Goal: Task Accomplishment & Management: Use online tool/utility

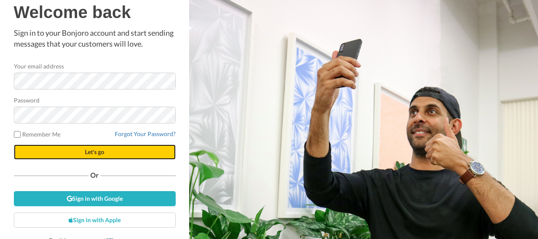
click at [44, 148] on button "Let's go" at bounding box center [95, 152] width 162 height 15
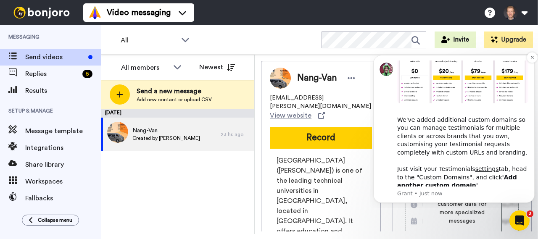
scroll to position [306, 0]
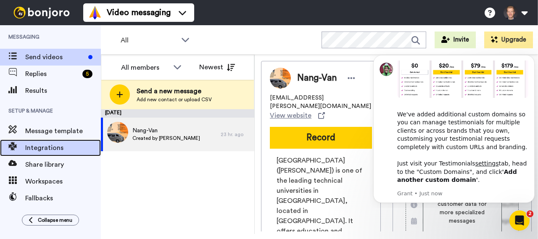
click at [41, 150] on span "Integrations" at bounding box center [63, 148] width 76 height 10
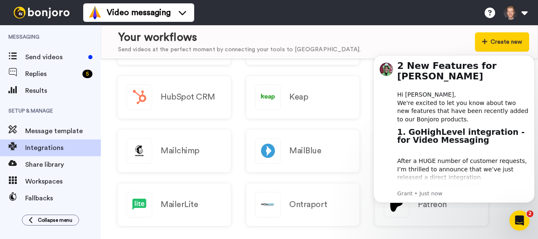
scroll to position [252, 0]
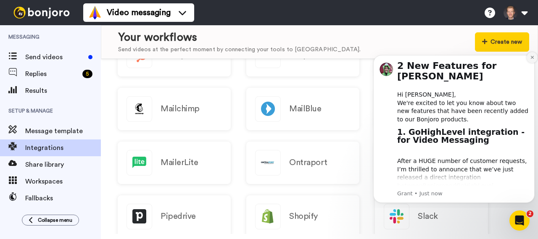
click at [531, 59] on icon "Dismiss notification" at bounding box center [532, 57] width 5 height 5
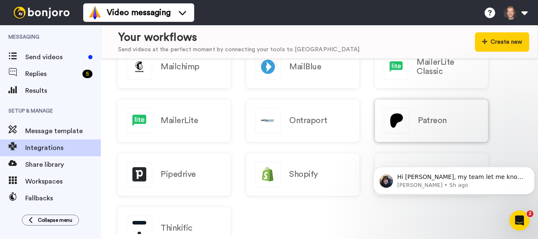
scroll to position [336, 0]
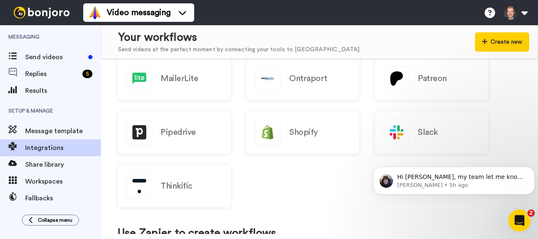
click at [520, 227] on div "Open Intercom Messenger" at bounding box center [518, 219] width 28 height 28
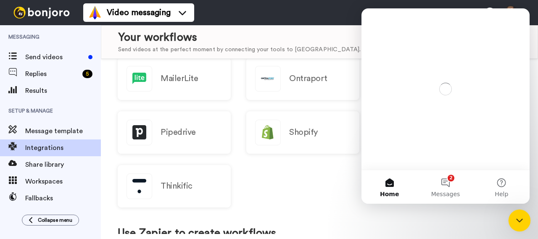
scroll to position [0, 0]
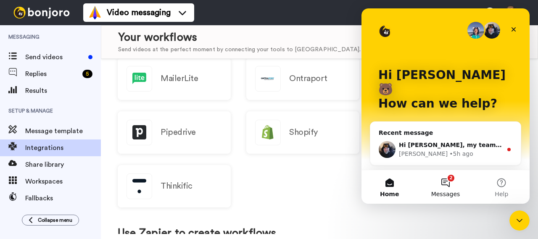
click at [449, 181] on button "2 Messages" at bounding box center [445, 187] width 56 height 34
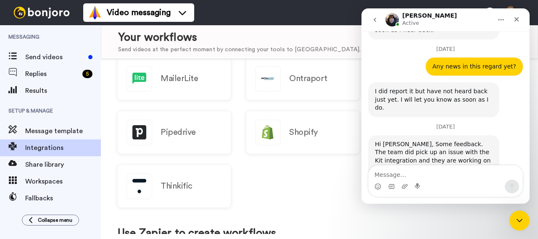
scroll to position [814, 0]
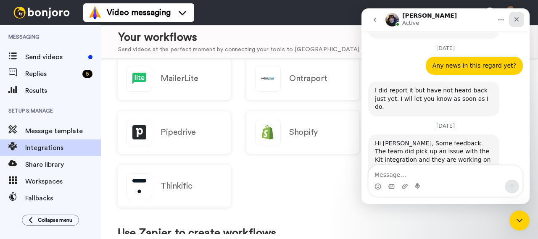
click at [517, 22] on icon "Close" at bounding box center [516, 19] width 7 height 7
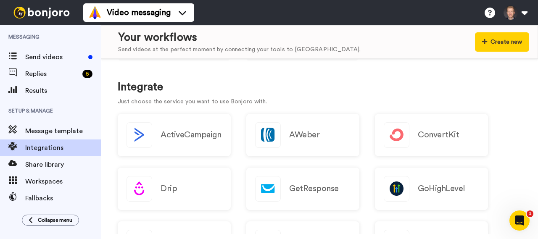
scroll to position [42, 0]
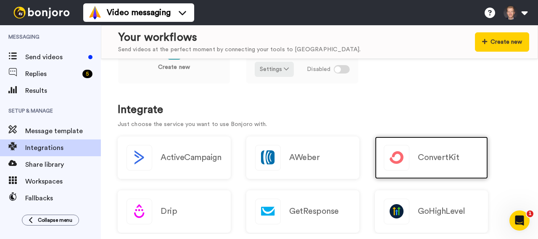
click at [466, 163] on div "ConvertKit" at bounding box center [431, 158] width 113 height 42
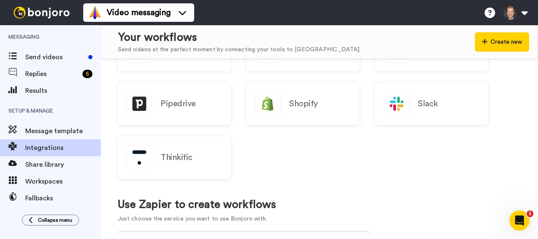
scroll to position [378, 0]
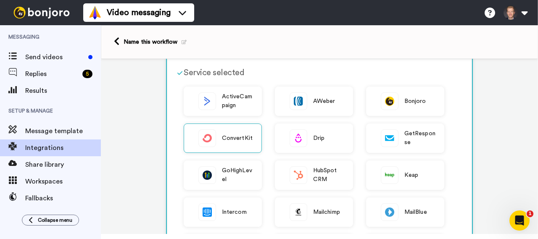
scroll to position [84, 0]
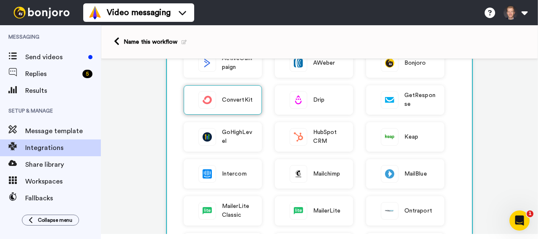
click at [234, 100] on span "ConvertKit" at bounding box center [237, 100] width 31 height 9
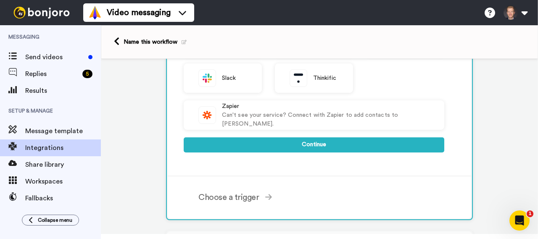
scroll to position [336, 0]
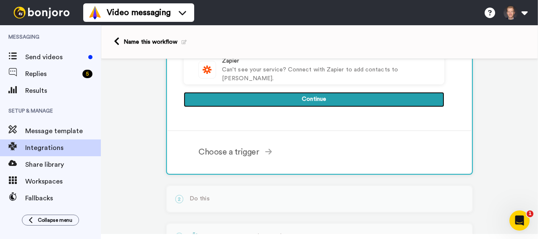
click at [237, 100] on button "Continue" at bounding box center [314, 99] width 261 height 15
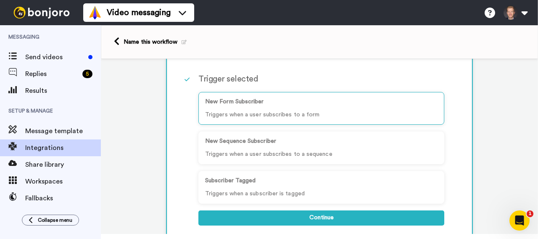
scroll to position [65, 0]
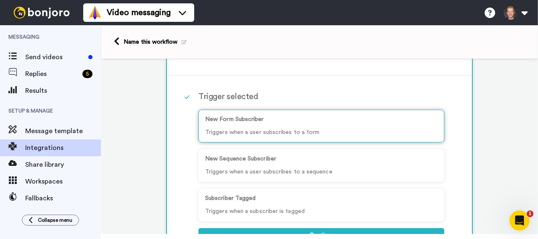
click at [273, 120] on p "New Form Subscriber" at bounding box center [321, 119] width 232 height 9
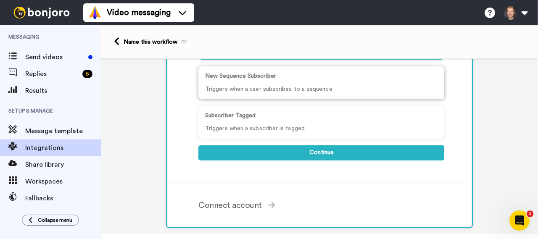
scroll to position [149, 0]
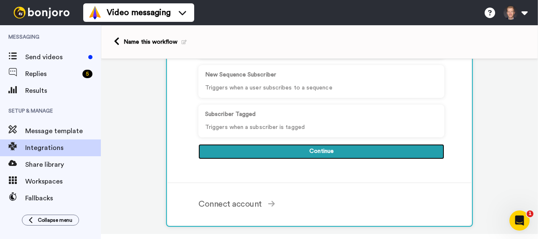
click at [292, 153] on button "Continue" at bounding box center [321, 151] width 246 height 15
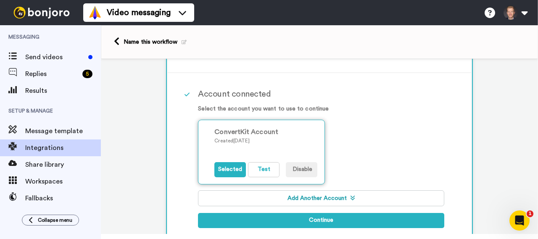
scroll to position [98, 0]
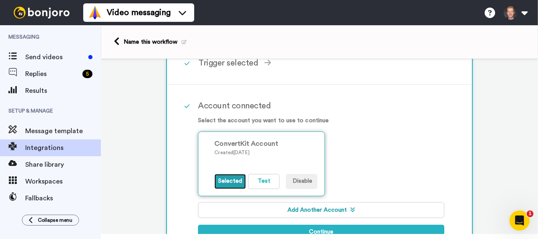
click at [226, 181] on button "Selected" at bounding box center [230, 181] width 32 height 15
click at [293, 180] on button "Disable" at bounding box center [302, 181] width 32 height 15
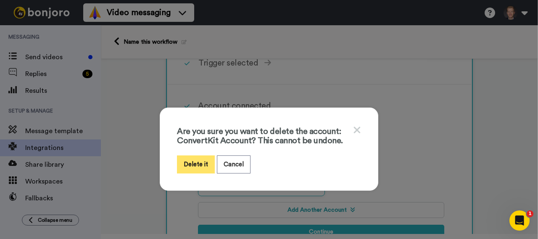
click at [203, 165] on button "Delete it" at bounding box center [196, 164] width 38 height 18
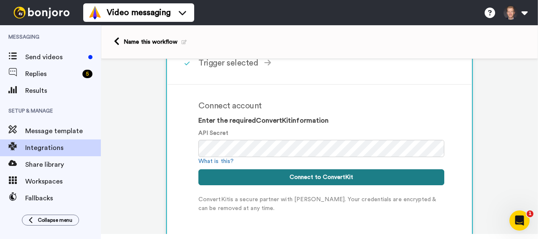
click at [274, 174] on button "Connect to ConvertKit" at bounding box center [321, 177] width 246 height 16
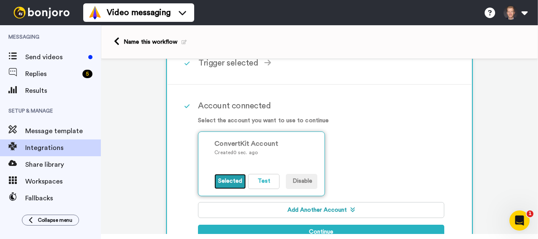
click at [233, 183] on button "Selected" at bounding box center [230, 181] width 32 height 15
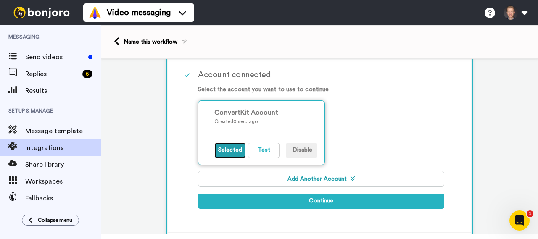
scroll to position [140, 0]
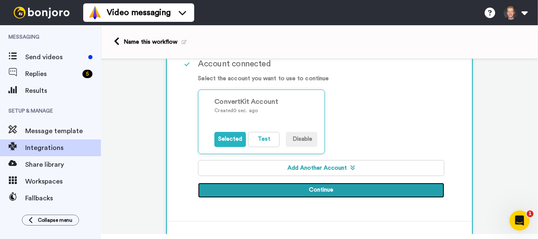
click at [295, 197] on button "Continue" at bounding box center [321, 190] width 246 height 15
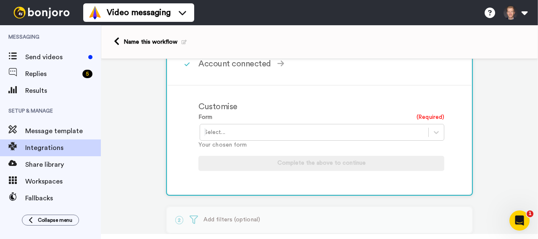
click at [298, 130] on div at bounding box center [314, 132] width 220 height 10
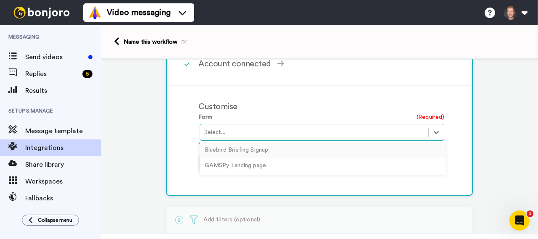
click at [246, 151] on div "Bluebird Briefing Signup" at bounding box center [323, 150] width 246 height 16
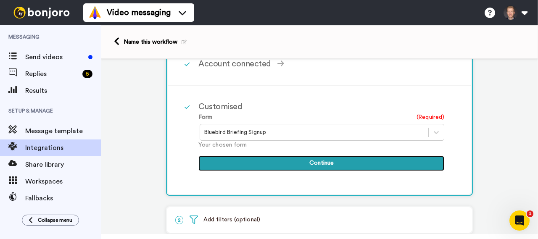
click at [281, 161] on button "Continue" at bounding box center [321, 163] width 246 height 15
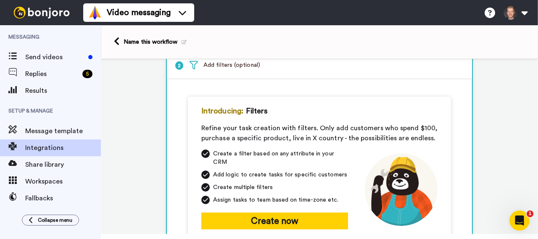
scroll to position [97, 0]
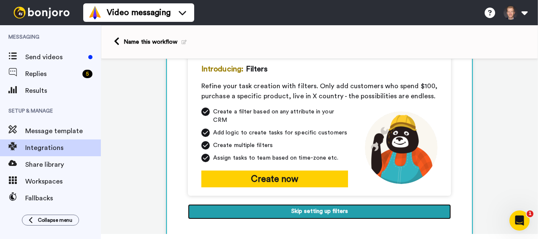
click at [296, 204] on button "Skip setting up filters" at bounding box center [319, 211] width 263 height 15
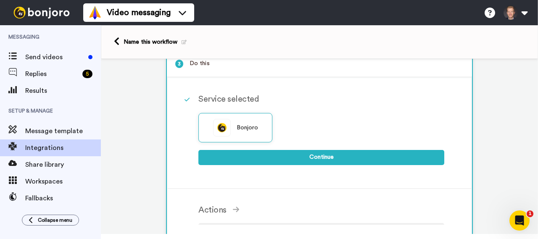
scroll to position [92, 0]
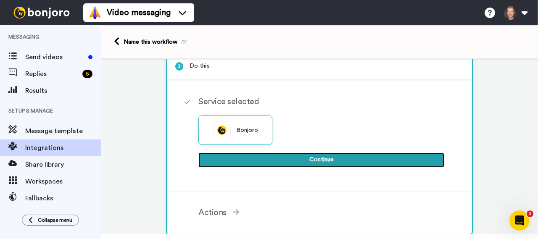
click at [264, 157] on button "Continue" at bounding box center [321, 160] width 246 height 15
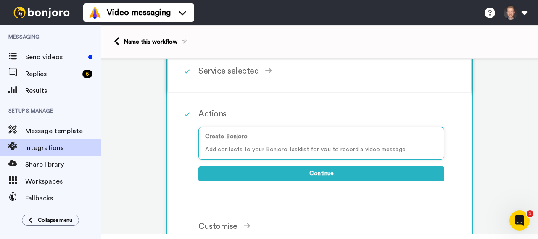
scroll to position [134, 0]
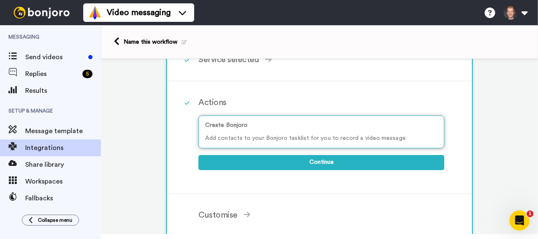
click at [265, 135] on p "Add contacts to your Bonjoro tasklist for you to record a video message" at bounding box center [321, 138] width 232 height 9
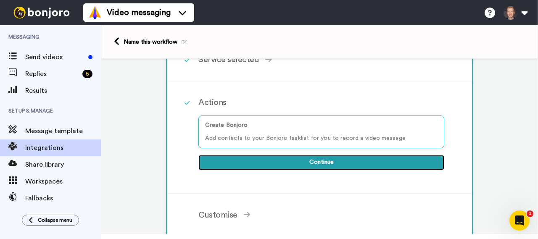
click at [272, 163] on button "Continue" at bounding box center [321, 162] width 246 height 15
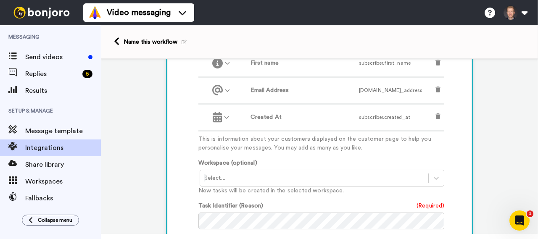
scroll to position [303, 0]
click at [278, 175] on div at bounding box center [314, 178] width 220 height 10
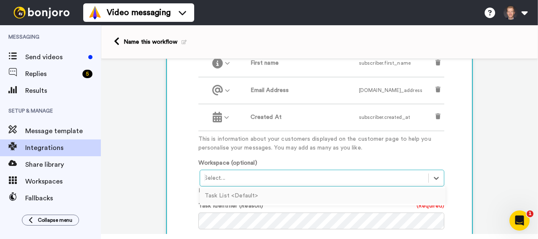
click at [278, 175] on div at bounding box center [314, 178] width 220 height 10
click at [242, 190] on div "Task List <Default>" at bounding box center [323, 196] width 246 height 16
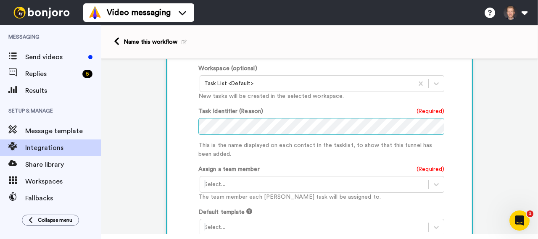
scroll to position [425, 0]
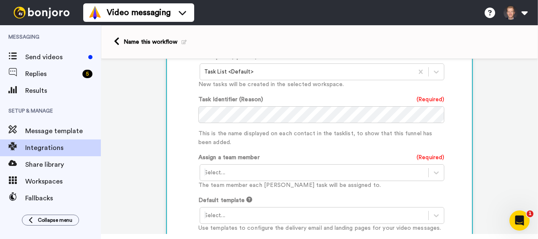
click at [225, 168] on div at bounding box center [314, 173] width 220 height 10
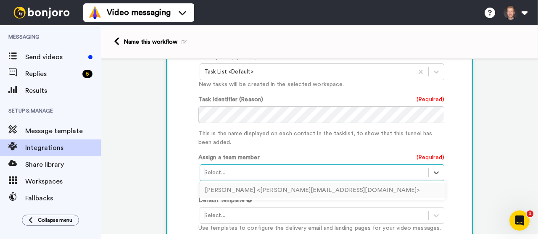
click at [229, 183] on div "Tim Varelmann <tim@bluebirdoptimization.com>" at bounding box center [323, 191] width 246 height 16
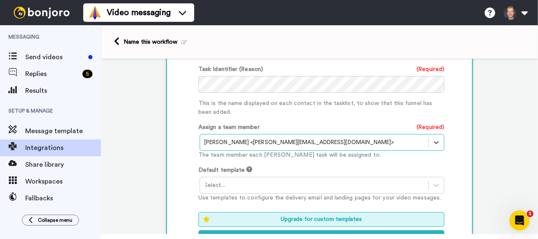
scroll to position [467, 0]
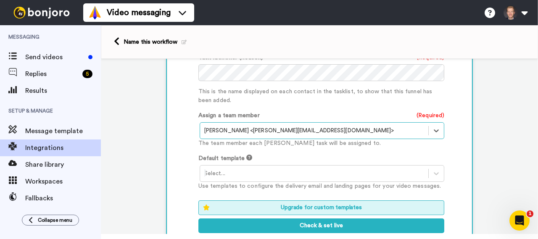
click at [227, 169] on div at bounding box center [314, 174] width 220 height 10
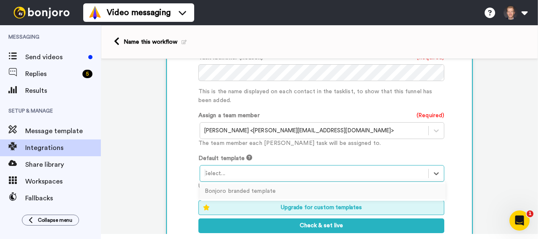
click at [230, 184] on div "Bonjoro branded template" at bounding box center [323, 192] width 246 height 16
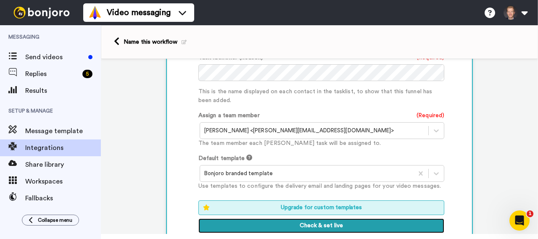
click at [286, 219] on button "Check & set live" at bounding box center [321, 226] width 246 height 15
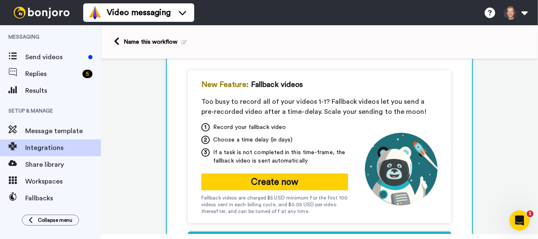
scroll to position [119, 0]
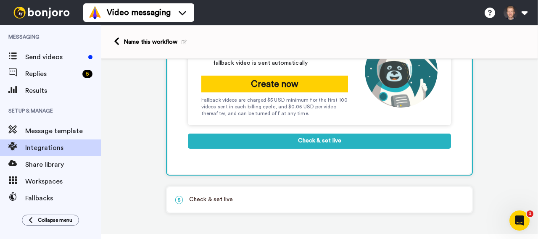
click at [214, 198] on p "5 Check & set live" at bounding box center [319, 199] width 288 height 9
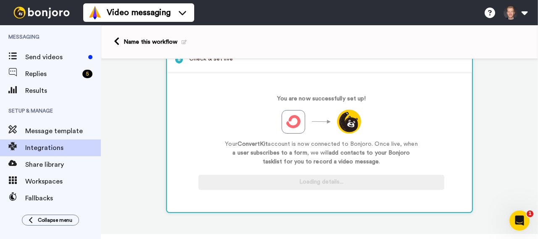
scroll to position [176, 0]
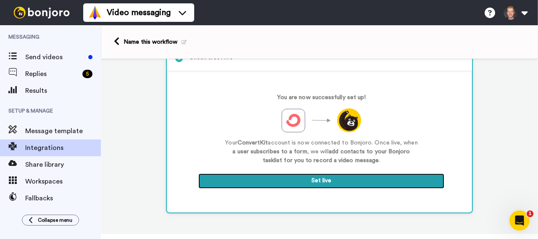
click at [294, 181] on button "Set live" at bounding box center [321, 181] width 246 height 15
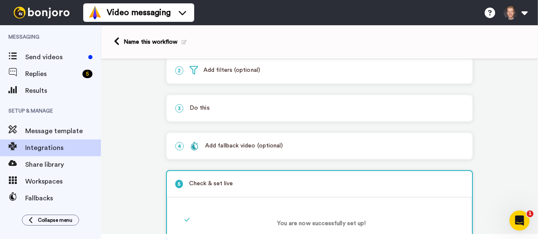
scroll to position [0, 0]
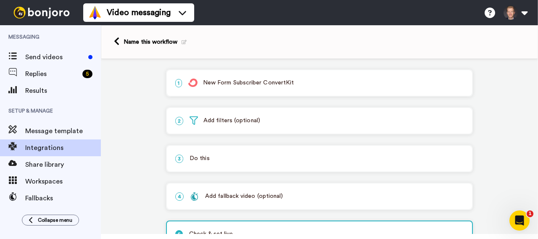
click at [184, 41] on icon at bounding box center [184, 42] width 5 height 5
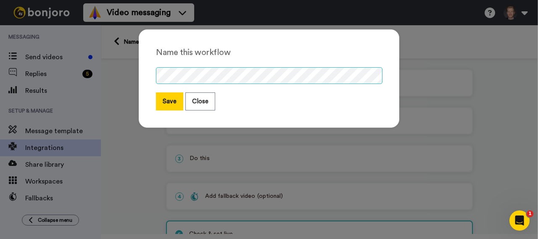
click at [120, 73] on div "Name this workflow Save Close" at bounding box center [269, 119] width 538 height 239
click at [161, 99] on button "Save" at bounding box center [169, 101] width 27 height 18
click at [169, 106] on button "Save" at bounding box center [169, 101] width 27 height 18
click at [168, 107] on button "Save" at bounding box center [169, 101] width 27 height 18
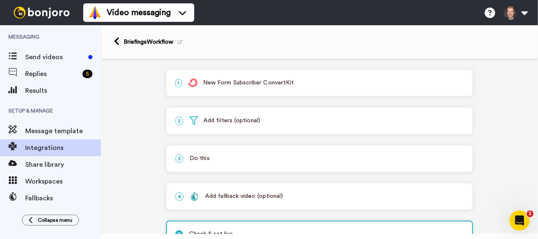
click at [116, 36] on div "BriefingsWorkflow" at bounding box center [319, 42] width 437 height 34
click at [118, 41] on icon at bounding box center [116, 41] width 5 height 9
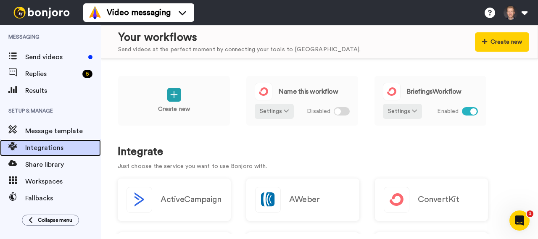
click at [43, 150] on span "Integrations" at bounding box center [63, 148] width 76 height 10
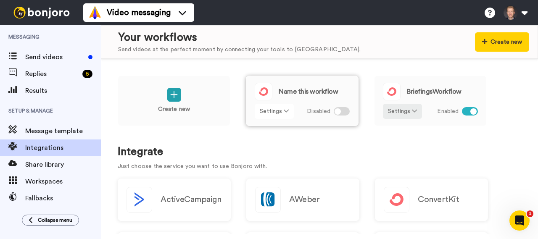
click at [288, 111] on button "Settings" at bounding box center [274, 111] width 39 height 15
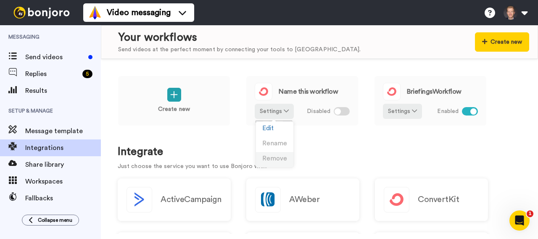
click at [272, 157] on span "Remove" at bounding box center [274, 158] width 25 height 6
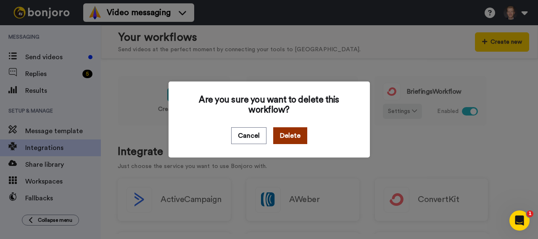
click at [284, 143] on button "Delete" at bounding box center [290, 135] width 34 height 17
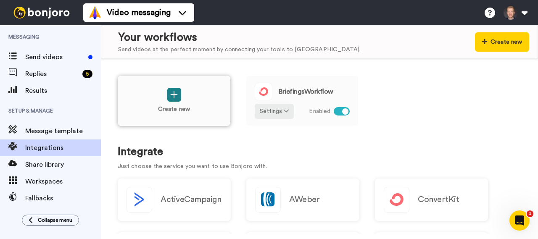
click at [176, 94] on icon at bounding box center [174, 94] width 8 height 9
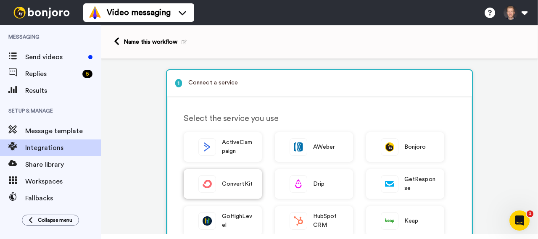
click at [231, 179] on div "ConvertKit" at bounding box center [223, 183] width 78 height 29
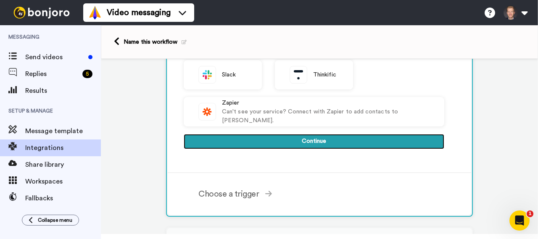
click at [213, 142] on button "Continue" at bounding box center [314, 141] width 261 height 15
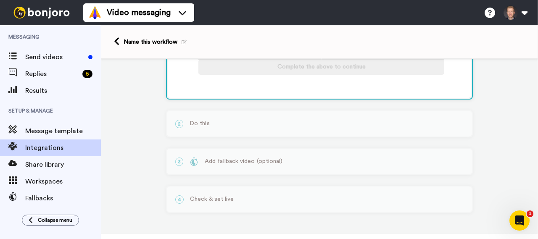
scroll to position [96, 0]
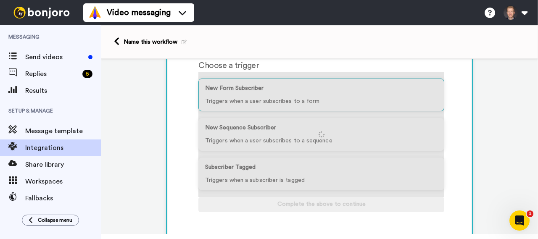
click at [226, 93] on div at bounding box center [321, 134] width 246 height 125
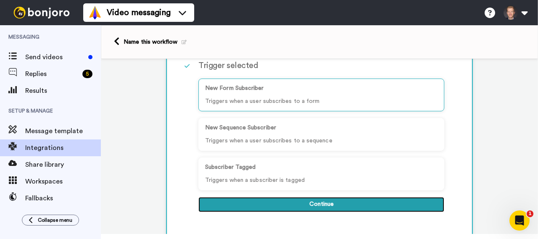
click at [271, 207] on button "Continue" at bounding box center [321, 204] width 246 height 15
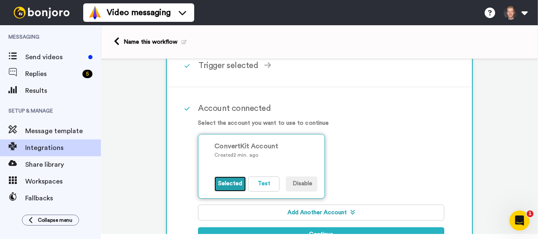
click at [233, 184] on button "Selected" at bounding box center [230, 183] width 32 height 15
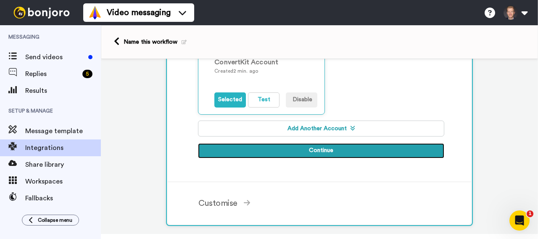
click at [269, 152] on button "Continue" at bounding box center [321, 150] width 246 height 15
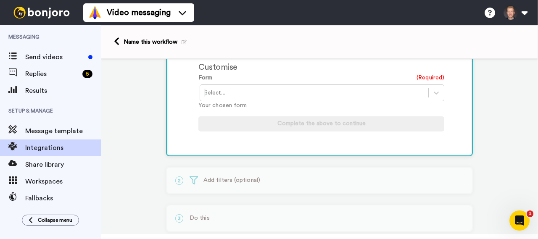
scroll to position [171, 0]
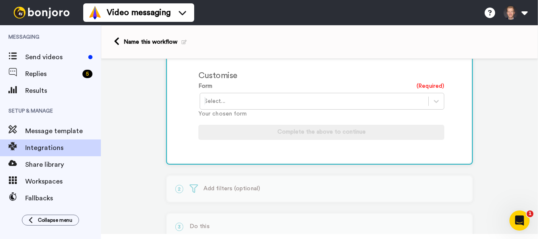
click at [253, 103] on div at bounding box center [314, 101] width 220 height 10
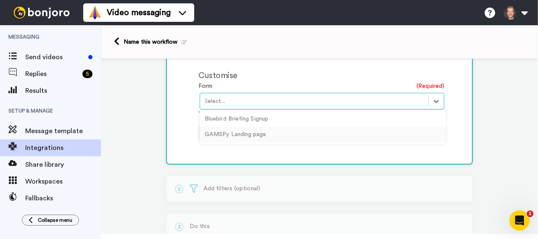
click at [235, 136] on div "GAMSPy Landing page" at bounding box center [323, 135] width 246 height 16
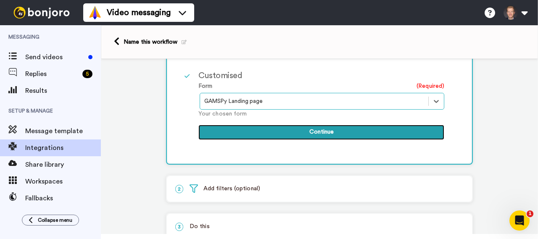
click at [254, 132] on button "Continue" at bounding box center [321, 132] width 246 height 15
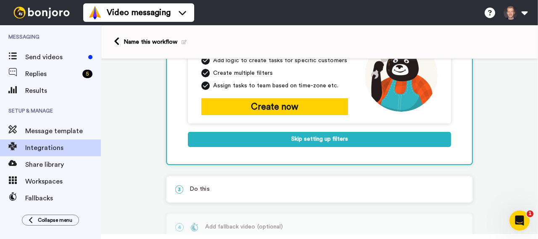
scroll to position [171, 0]
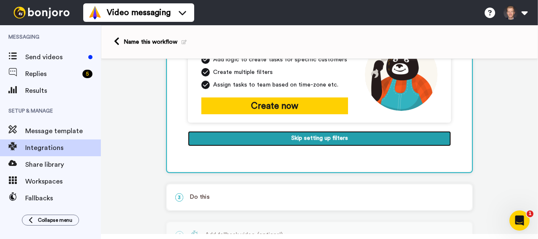
click at [254, 132] on button "Skip setting up filters" at bounding box center [319, 138] width 263 height 15
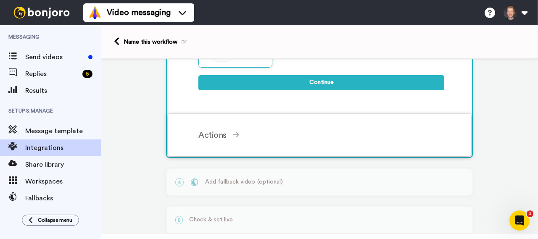
scroll to position [86, 0]
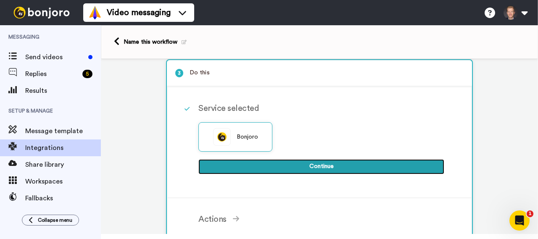
click at [255, 163] on button "Continue" at bounding box center [321, 166] width 246 height 15
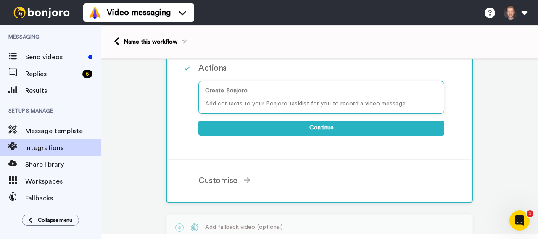
scroll to position [170, 0]
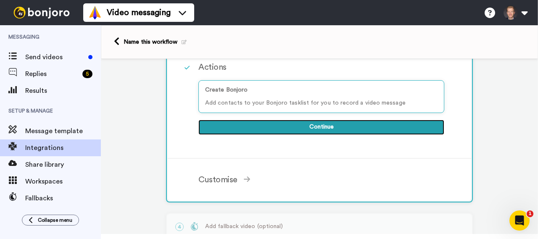
click at [261, 127] on button "Continue" at bounding box center [321, 127] width 246 height 15
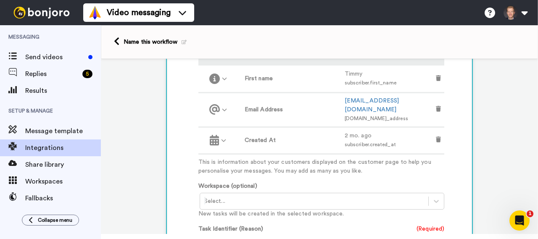
scroll to position [212, 0]
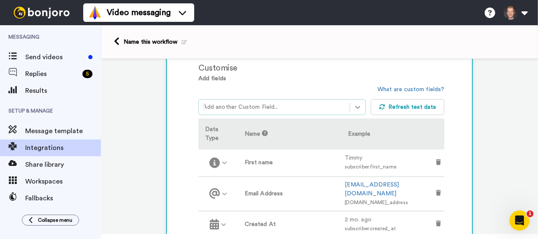
click at [353, 107] on icon at bounding box center [357, 107] width 8 height 8
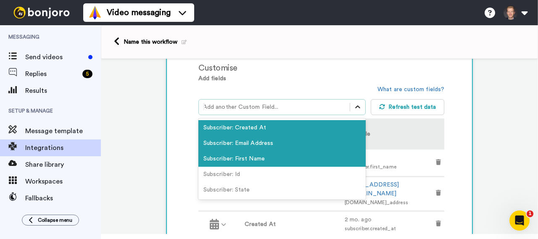
click at [353, 107] on icon at bounding box center [357, 107] width 8 height 8
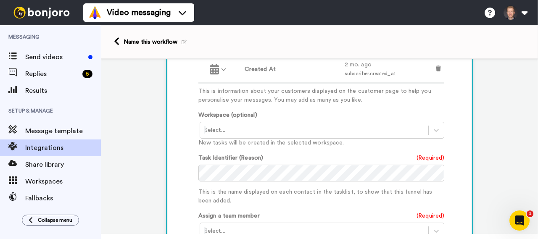
scroll to position [380, 0]
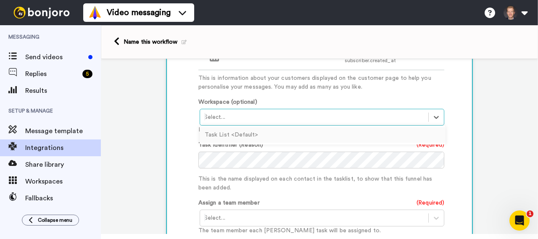
click at [266, 111] on div "Select..." at bounding box center [314, 117] width 228 height 13
click at [248, 127] on div "Task List <Default>" at bounding box center [323, 135] width 246 height 16
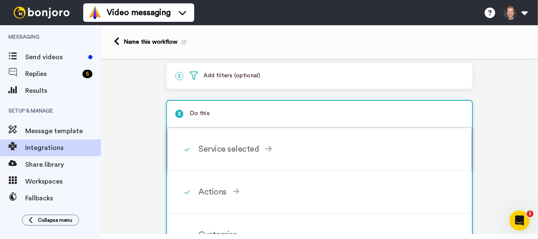
scroll to position [44, 0]
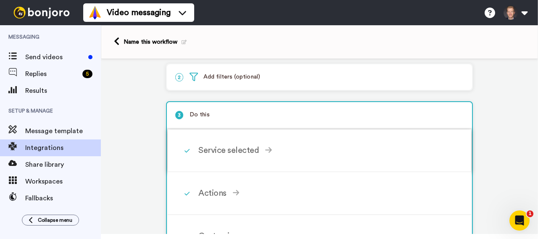
click at [220, 148] on div "Service selected" at bounding box center [321, 150] width 246 height 13
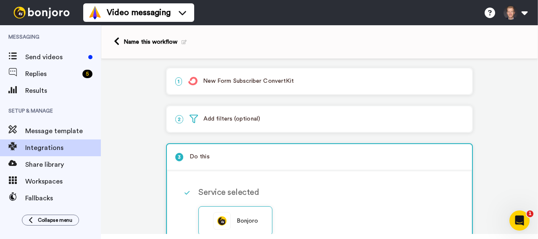
scroll to position [0, 0]
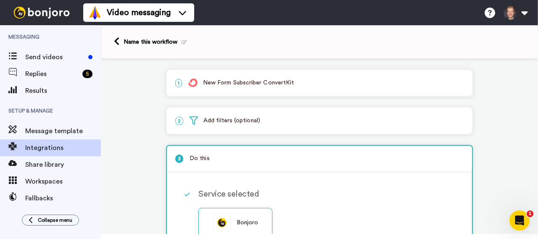
click at [219, 119] on p "2 Add filters (optional)" at bounding box center [319, 120] width 288 height 9
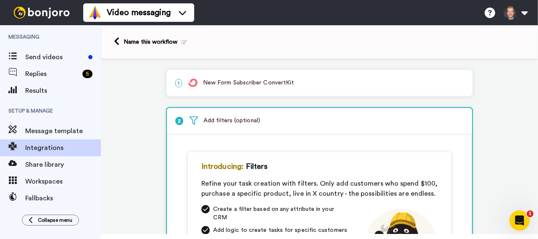
click at [230, 85] on p "1 New Form Subscriber ConvertKit" at bounding box center [319, 83] width 288 height 9
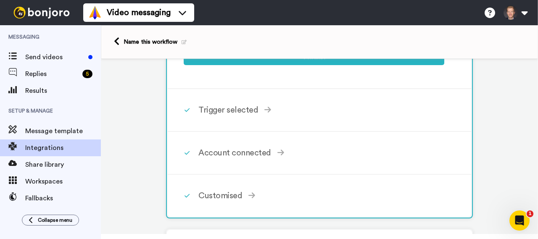
click at [243, 108] on div "Trigger selected" at bounding box center [321, 110] width 246 height 13
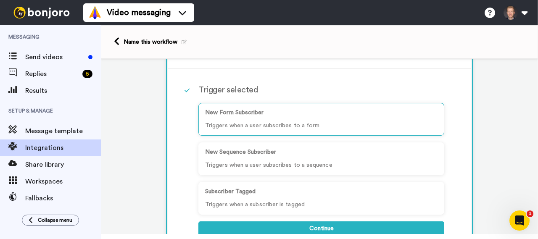
scroll to position [61, 0]
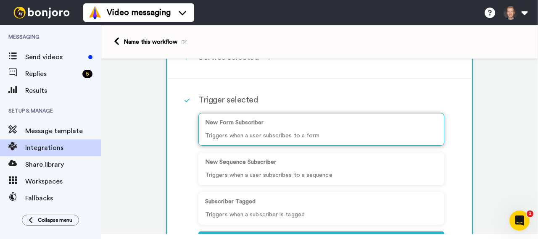
click at [243, 126] on p "New Form Subscriber" at bounding box center [321, 122] width 232 height 9
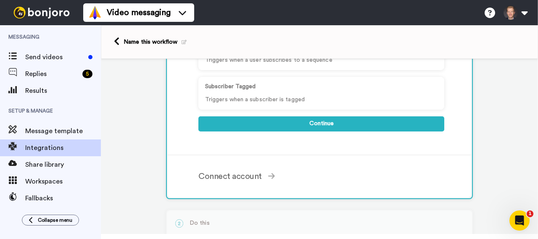
scroll to position [187, 0]
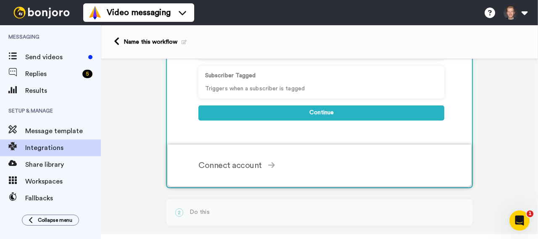
click at [243, 165] on div "Connect account" at bounding box center [321, 165] width 246 height 13
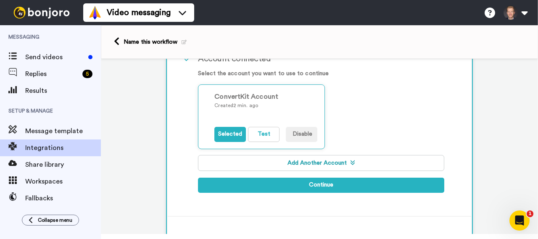
scroll to position [229, 0]
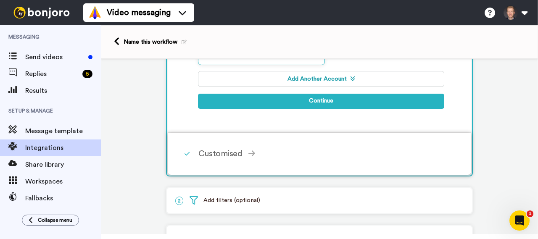
click at [227, 152] on div "Customised" at bounding box center [321, 153] width 246 height 13
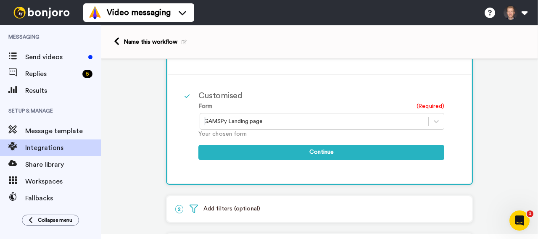
scroll to position [145, 0]
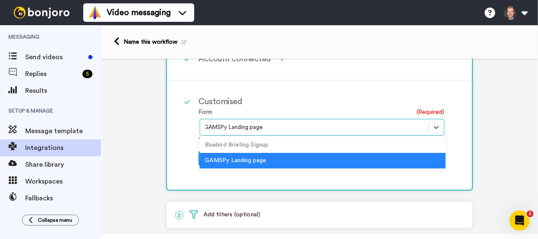
click at [253, 128] on div at bounding box center [314, 127] width 220 height 10
click at [234, 159] on div "GAMSPy Landing page" at bounding box center [323, 161] width 246 height 16
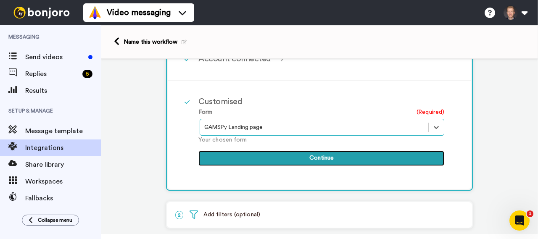
click at [263, 156] on button "Continue" at bounding box center [321, 158] width 246 height 15
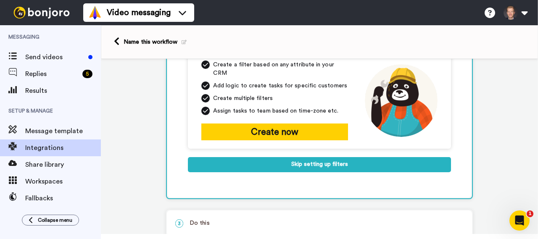
click at [198, 219] on p "3 Do this" at bounding box center [319, 223] width 288 height 9
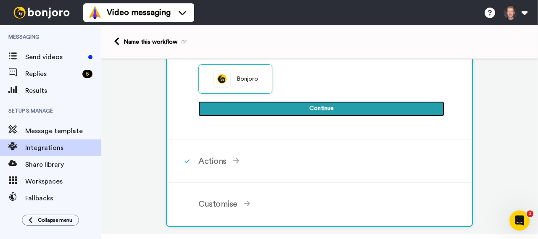
click at [258, 111] on button "Continue" at bounding box center [321, 108] width 246 height 15
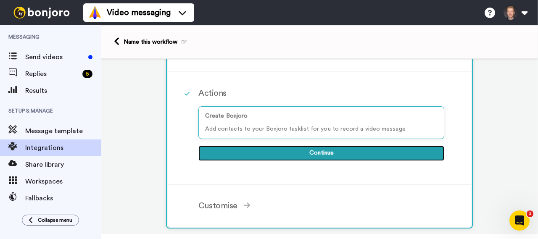
click at [263, 149] on button "Continue" at bounding box center [321, 153] width 246 height 15
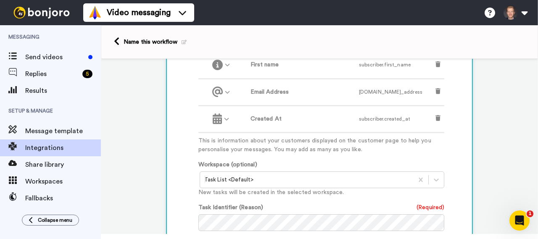
scroll to position [312, 0]
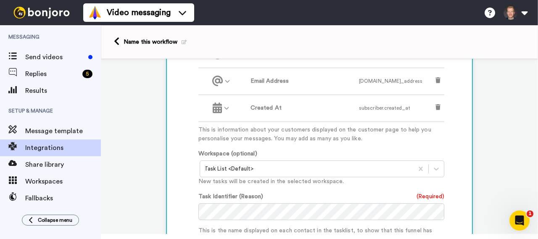
click at [261, 171] on div at bounding box center [306, 169] width 205 height 10
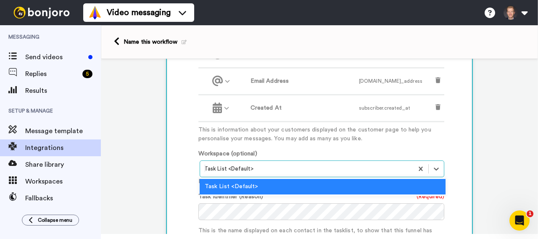
click at [250, 183] on div "Task List <Default>" at bounding box center [323, 187] width 246 height 16
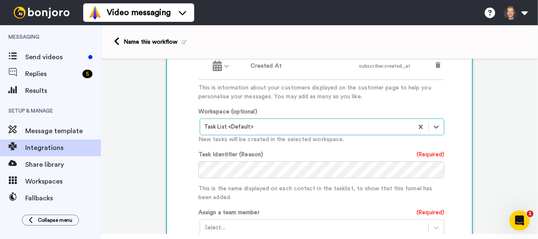
scroll to position [396, 0]
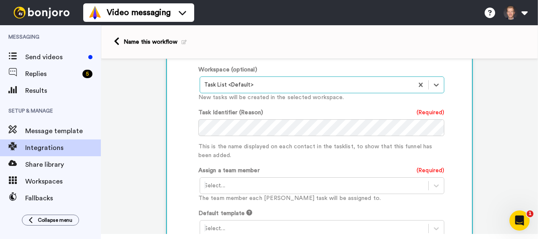
click at [243, 184] on div at bounding box center [314, 186] width 220 height 10
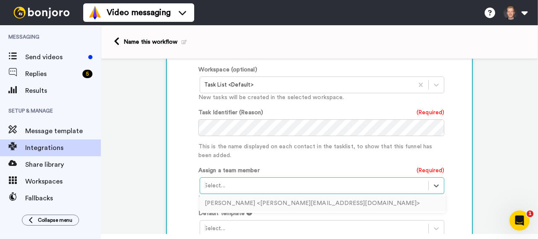
click at [247, 200] on div "Tim Varelmann <tim@bluebirdoptimization.com>" at bounding box center [323, 204] width 246 height 16
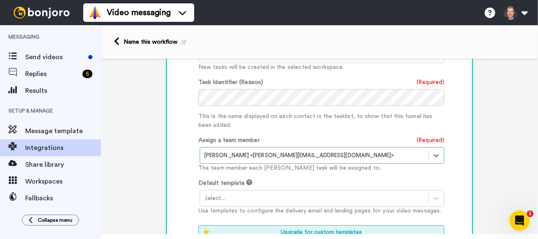
scroll to position [438, 0]
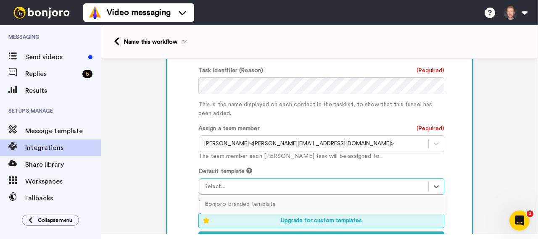
click at [234, 182] on div at bounding box center [314, 187] width 220 height 10
click at [234, 185] on div at bounding box center [314, 187] width 220 height 10
click at [234, 191] on div "Select..." at bounding box center [314, 186] width 228 height 13
click at [231, 203] on div "Bonjoro branded template" at bounding box center [323, 205] width 246 height 16
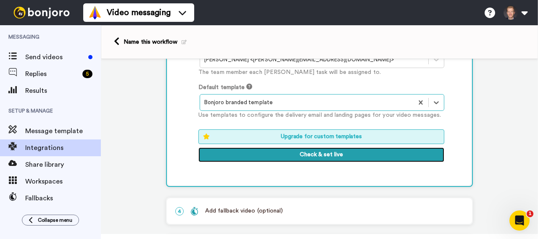
click at [259, 160] on button "Check & set live" at bounding box center [321, 154] width 246 height 15
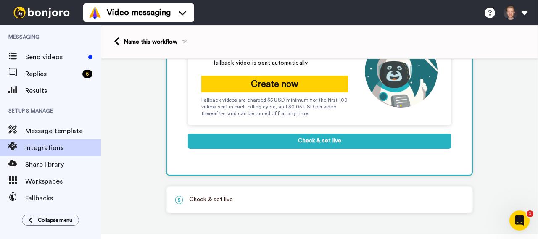
click at [234, 200] on p "5 Check & set live" at bounding box center [319, 199] width 288 height 9
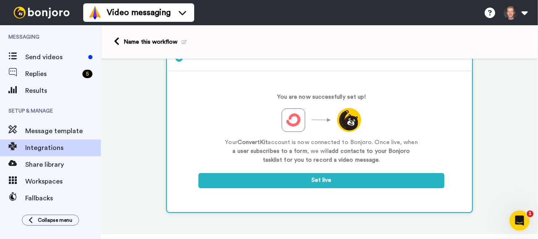
scroll to position [176, 0]
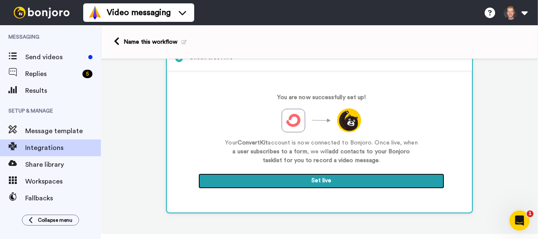
click at [286, 180] on button "Set live" at bounding box center [321, 181] width 246 height 15
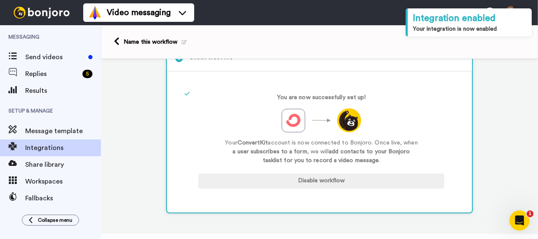
click at [184, 42] on icon at bounding box center [184, 42] width 5 height 5
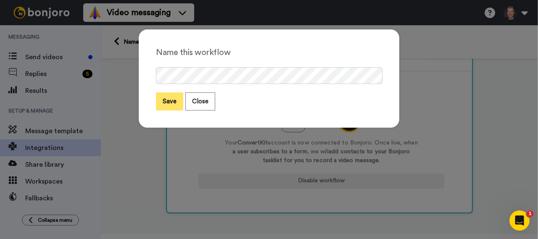
click at [169, 102] on button "Save" at bounding box center [169, 101] width 27 height 18
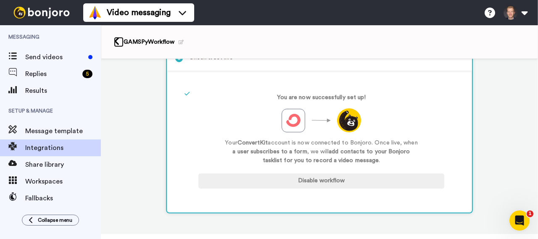
click at [119, 39] on icon at bounding box center [116, 41] width 5 height 9
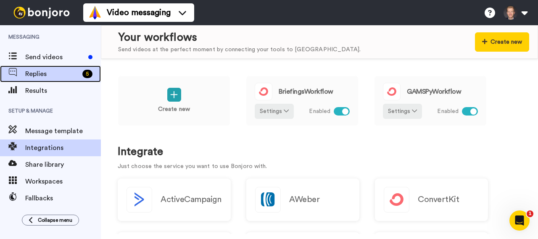
click at [58, 68] on div "Replies 5" at bounding box center [50, 74] width 101 height 17
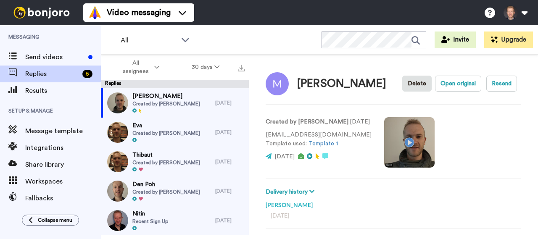
scroll to position [29, 0]
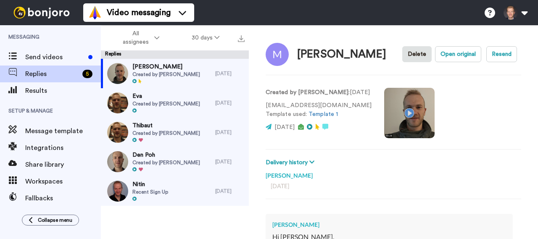
type textarea "x"
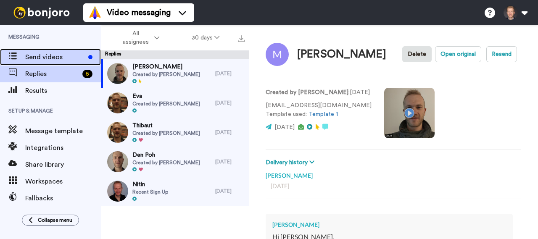
click at [64, 53] on span "Send videos" at bounding box center [55, 57] width 60 height 10
